Goal: Information Seeking & Learning: Learn about a topic

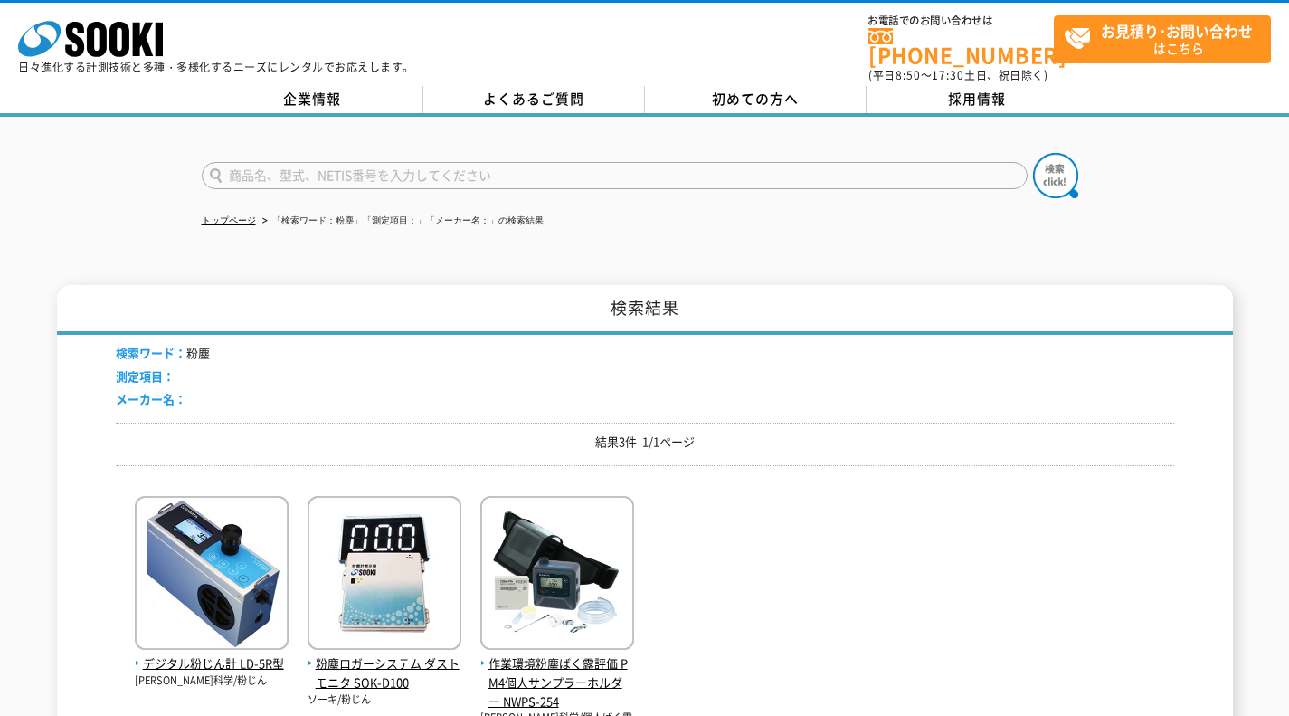
click at [235, 654] on span "デジタル粉じん計 LD-5R型" at bounding box center [212, 663] width 154 height 19
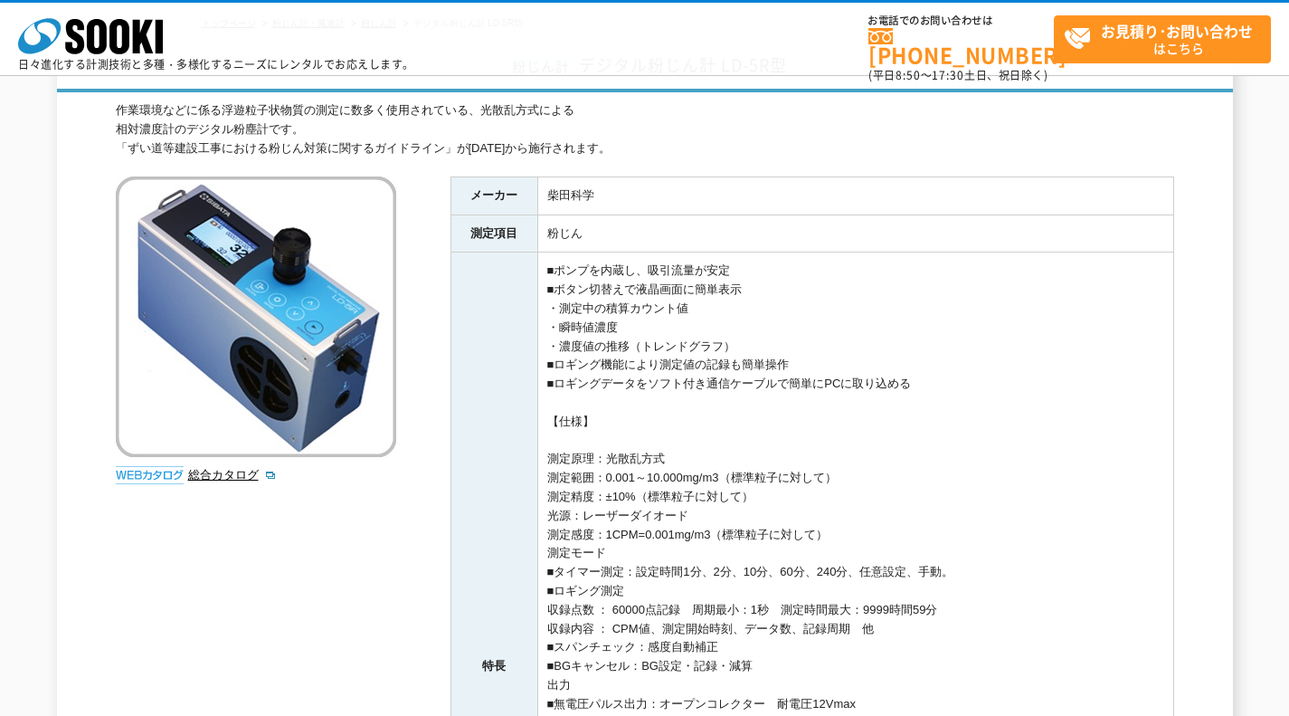
scroll to position [117, 0]
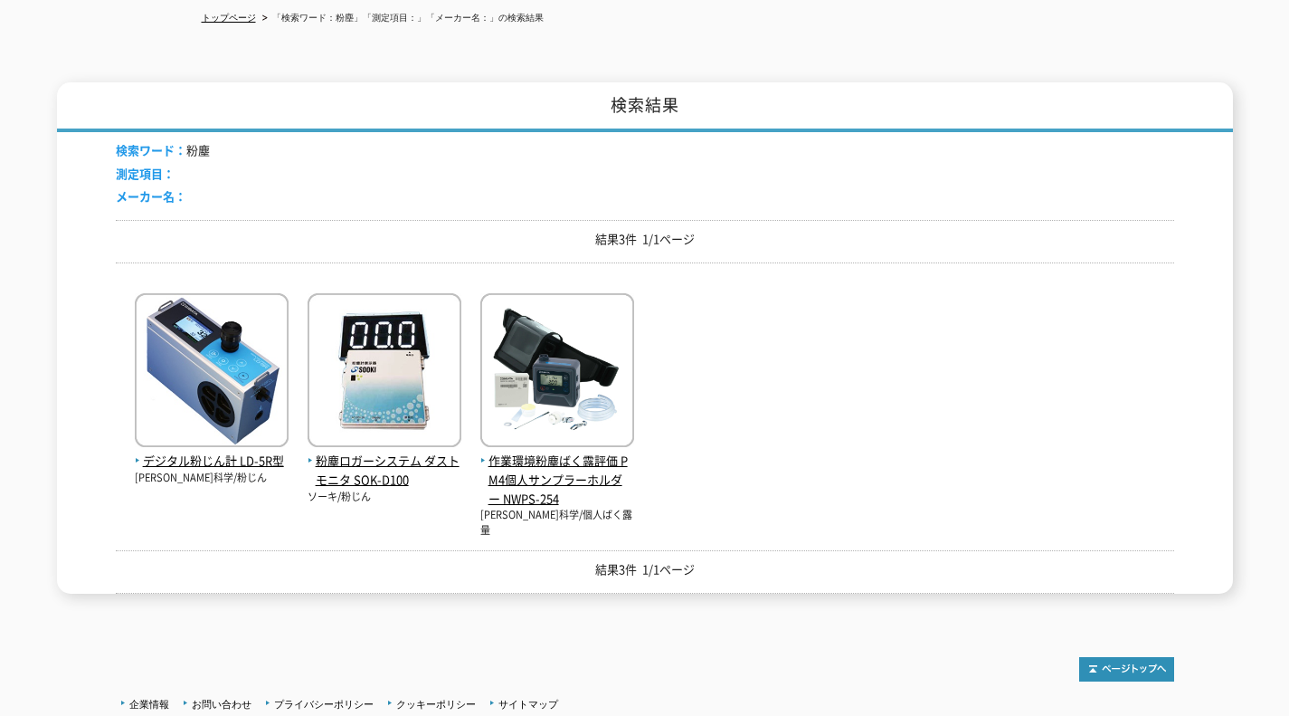
scroll to position [204, 0]
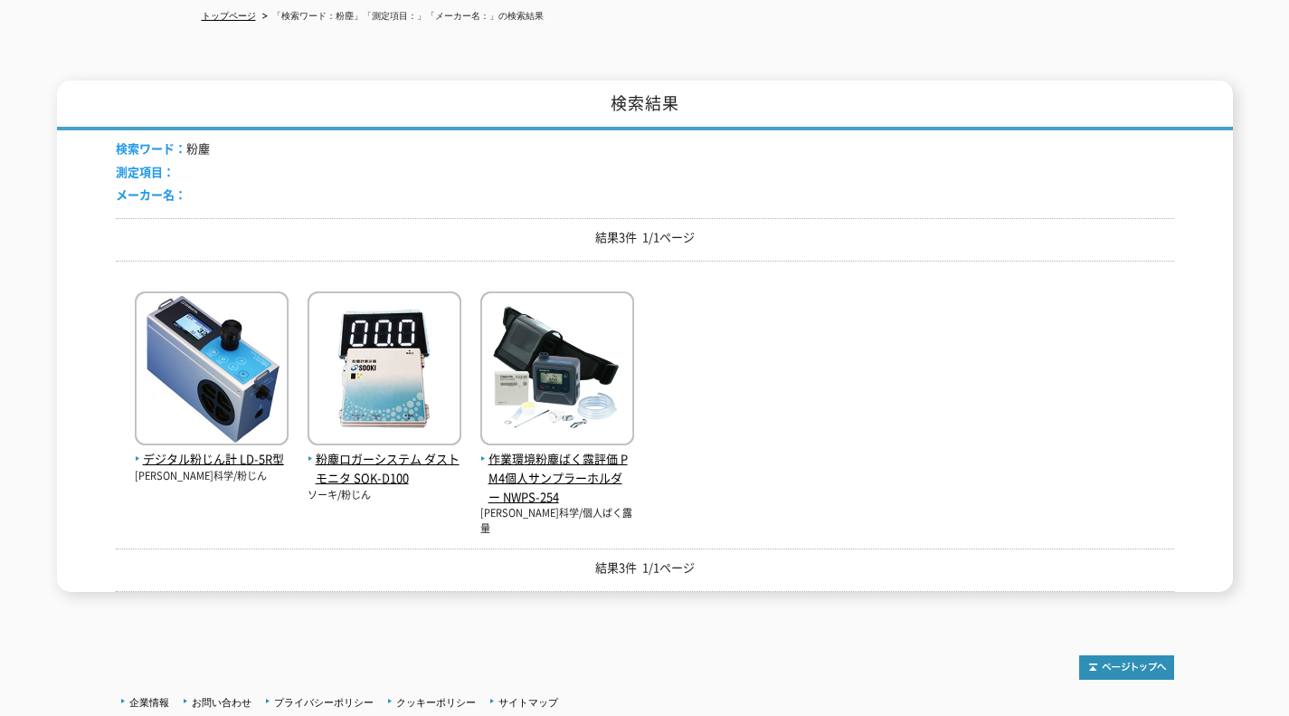
click at [234, 372] on img at bounding box center [212, 370] width 154 height 158
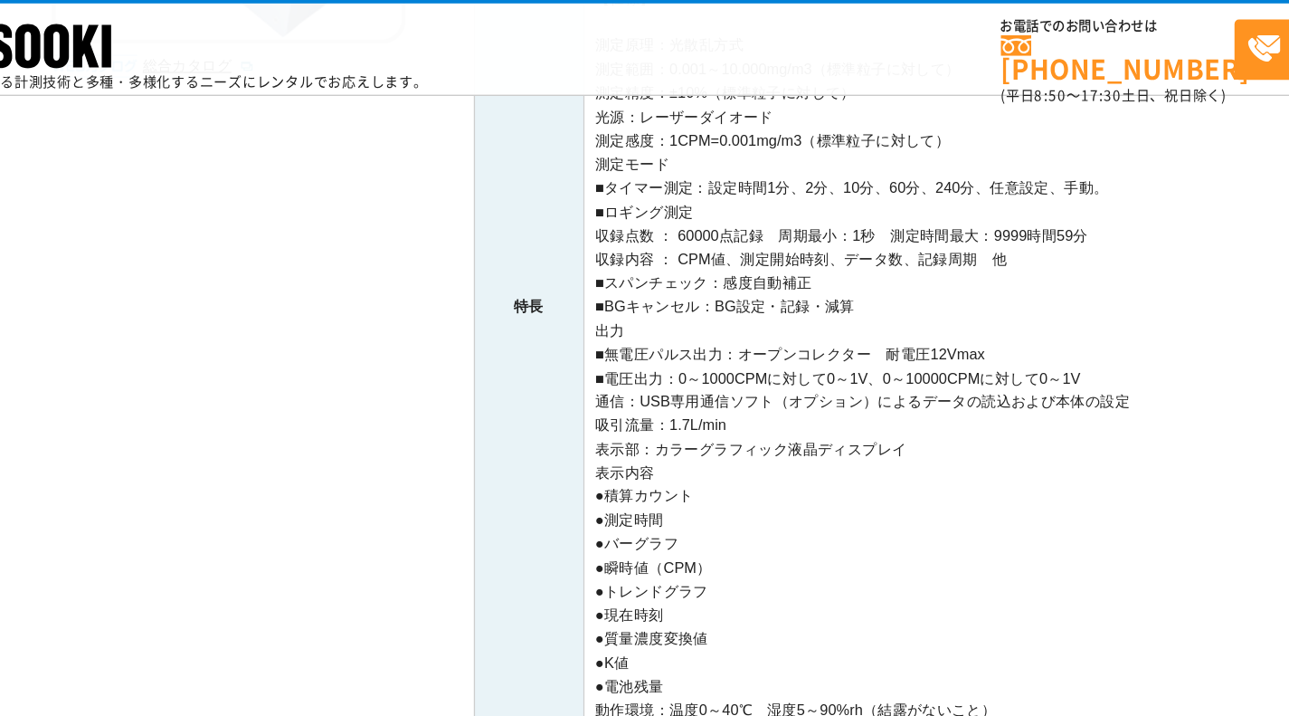
scroll to position [534, 0]
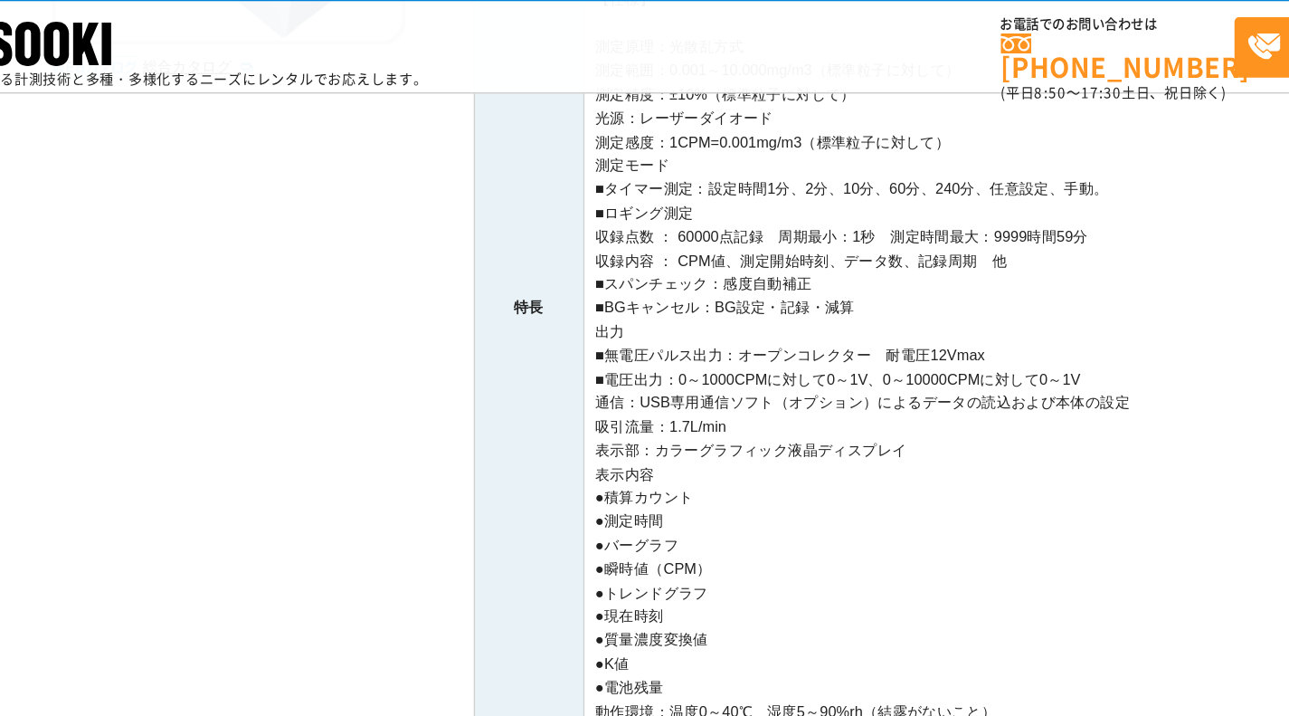
click at [930, 202] on td "■ポンプを内蔵し、吸引流量が安定 ■ボタン切替えで液晶画面に簡単表示 ・測定中の積算カウント値 ・瞬時値濃度 ・濃度値の推移（トレンドグラフ） ■ロギング機能…" at bounding box center [855, 247] width 636 height 828
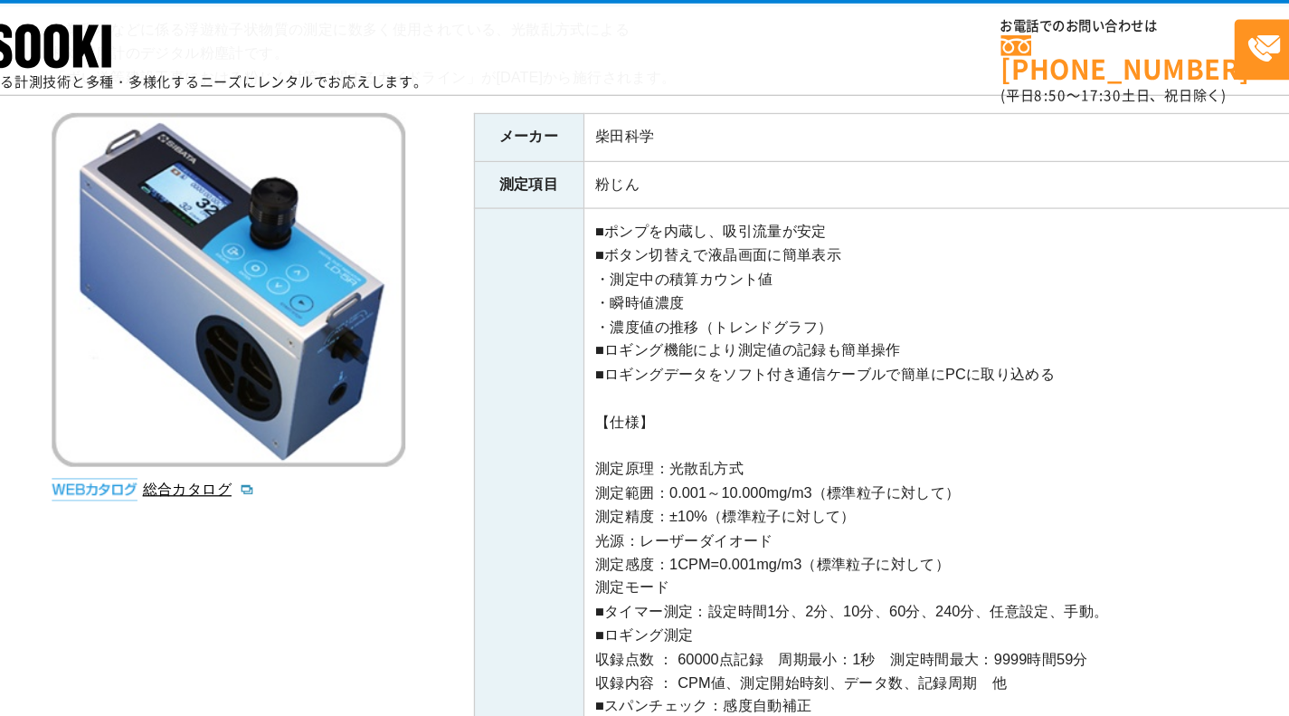
scroll to position [199, 0]
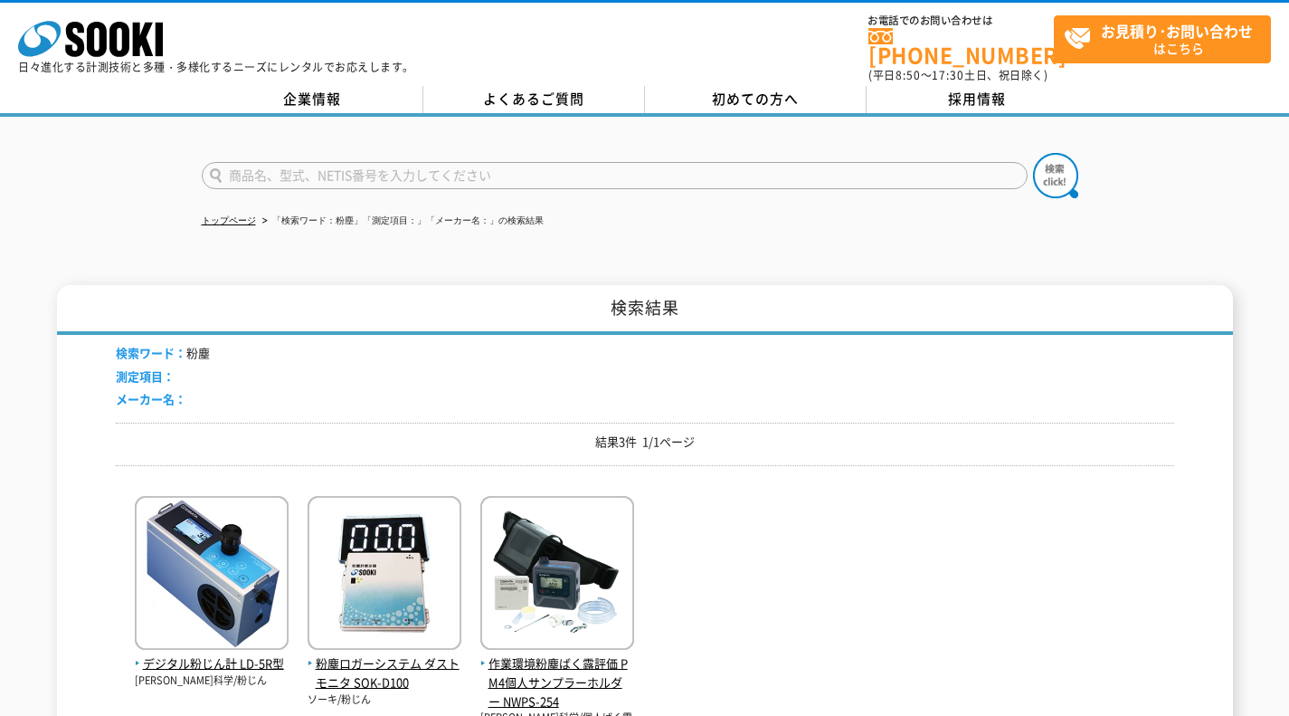
click at [202, 587] on img at bounding box center [212, 575] width 154 height 158
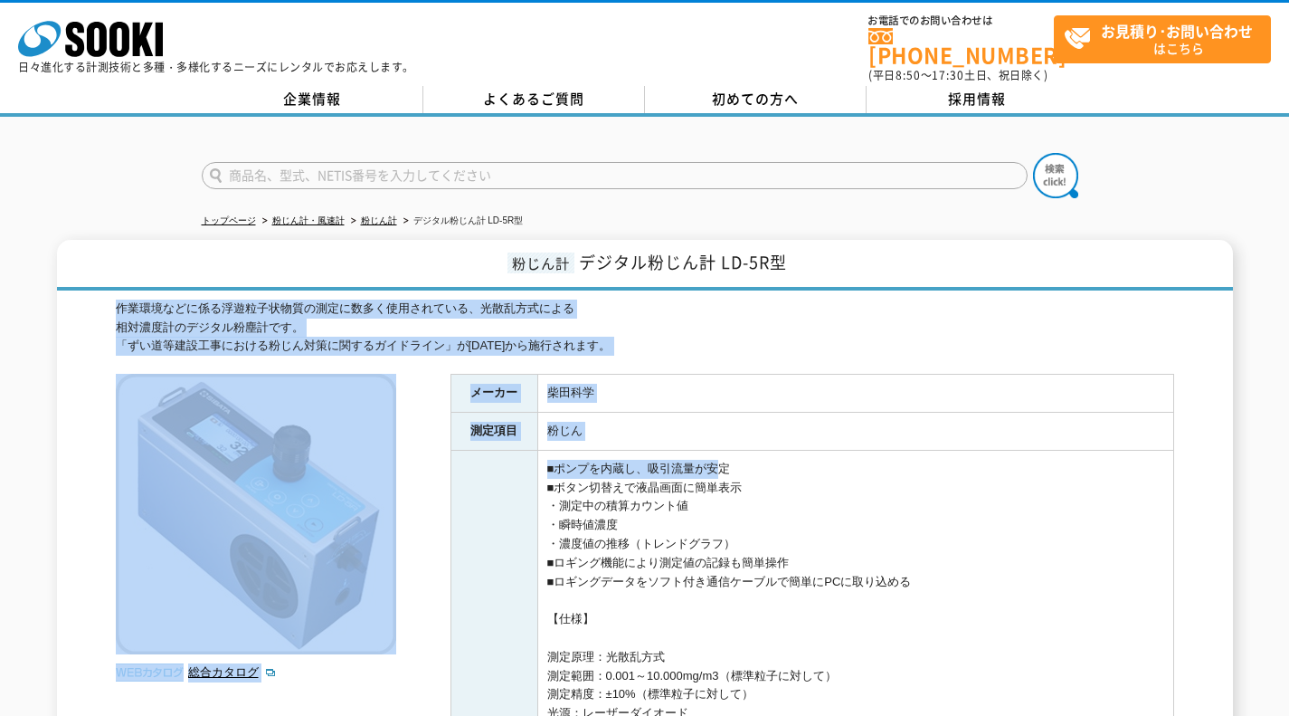
drag, startPoint x: 801, startPoint y: 296, endPoint x: 599, endPoint y: 554, distance: 327.4
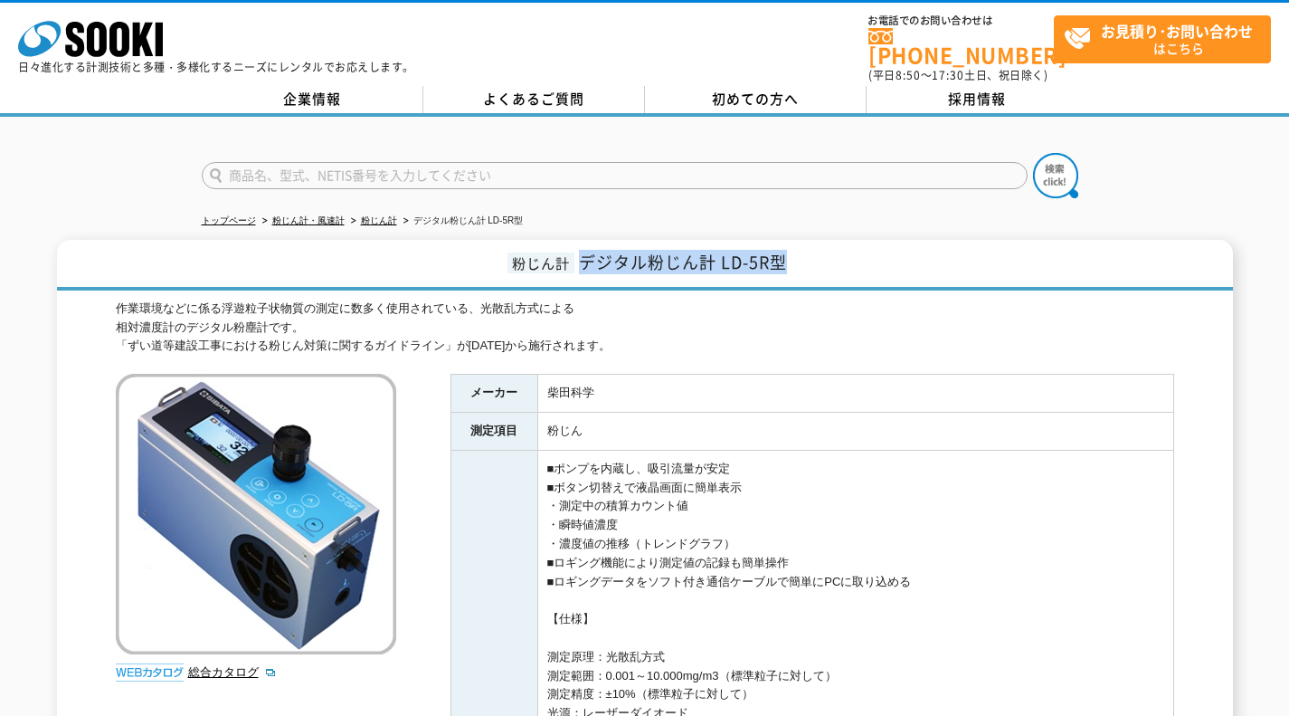
drag, startPoint x: 584, startPoint y: 248, endPoint x: 813, endPoint y: 245, distance: 228.9
click at [813, 245] on h1 "粉じん計 デジタル粉じん計 LD-5R型" at bounding box center [645, 265] width 1176 height 51
copy span "デジタル粉じん計 LD-5R型"
click at [841, 394] on td "柴田科学" at bounding box center [855, 394] width 636 height 38
drag, startPoint x: 583, startPoint y: 254, endPoint x: 888, endPoint y: 251, distance: 304.9
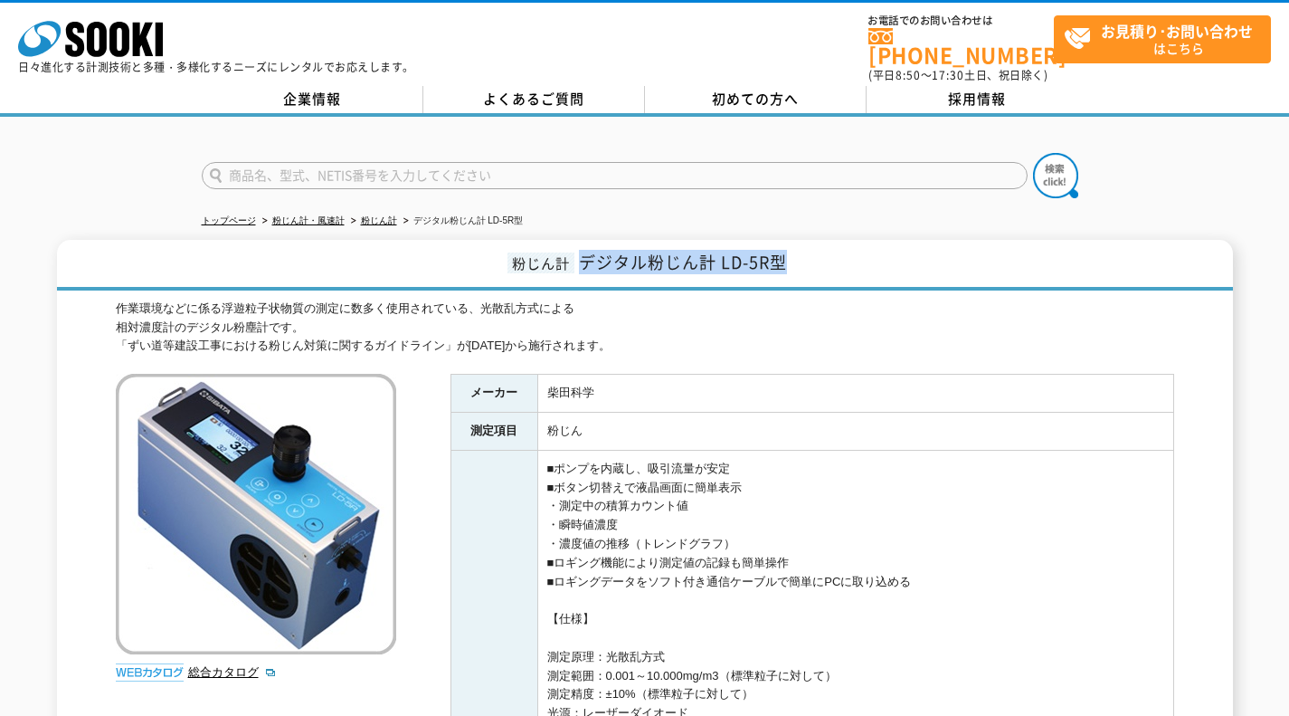
click at [888, 251] on h1 "粉じん計 デジタル粉じん計 LD-5R型" at bounding box center [645, 265] width 1176 height 51
copy span "デジタル粉じん計 LD-5R型"
